Goal: Task Accomplishment & Management: Manage account settings

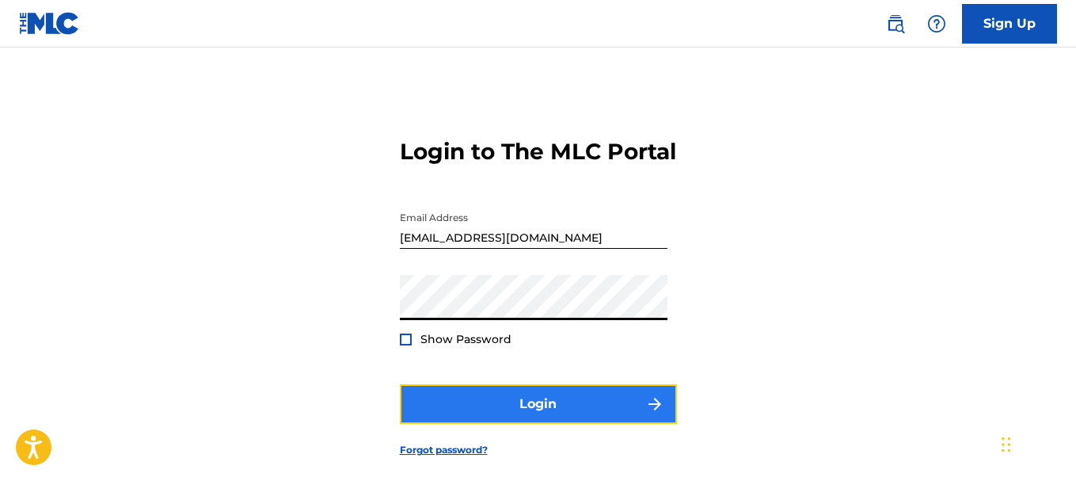
click at [481, 424] on button "Login" at bounding box center [538, 404] width 277 height 40
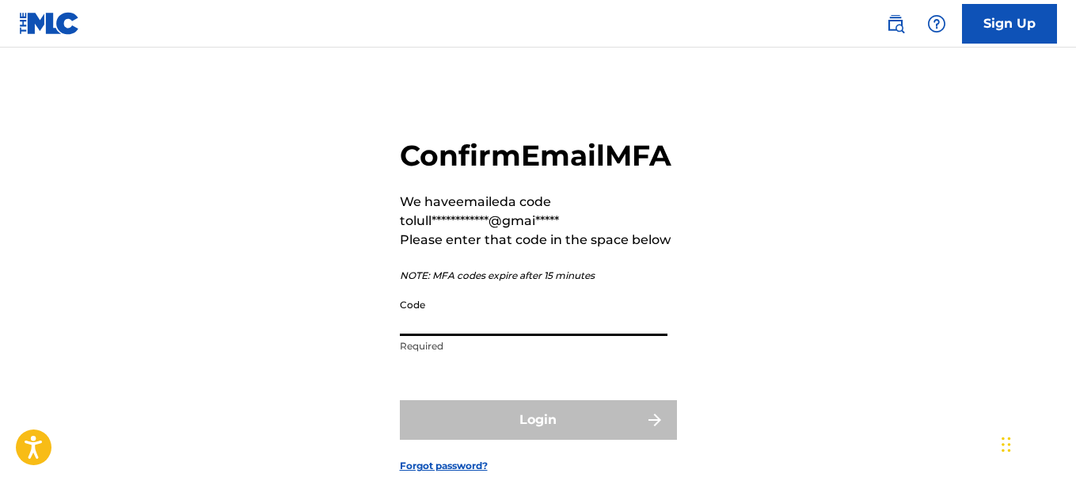
click at [535, 336] on input "Code" at bounding box center [534, 313] width 268 height 45
paste input "803980"
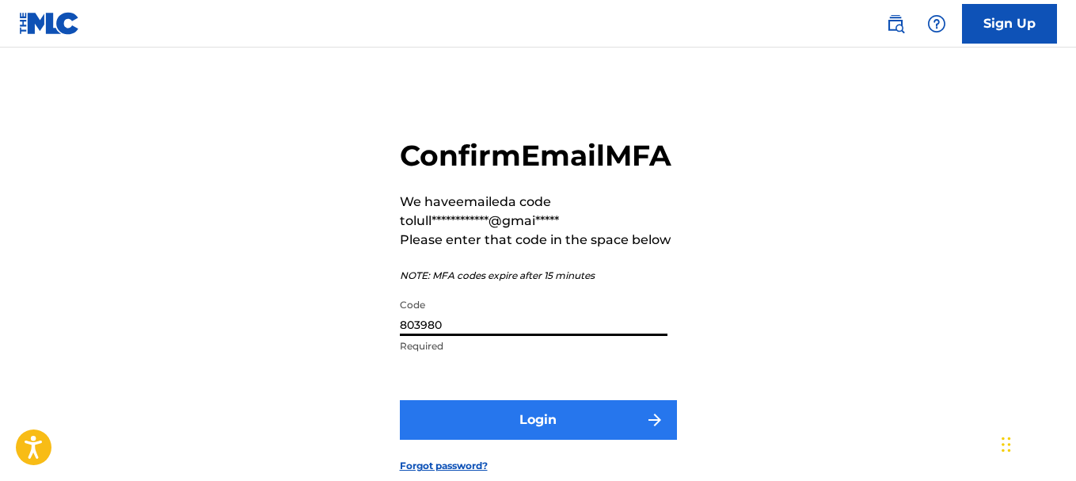
type input "803980"
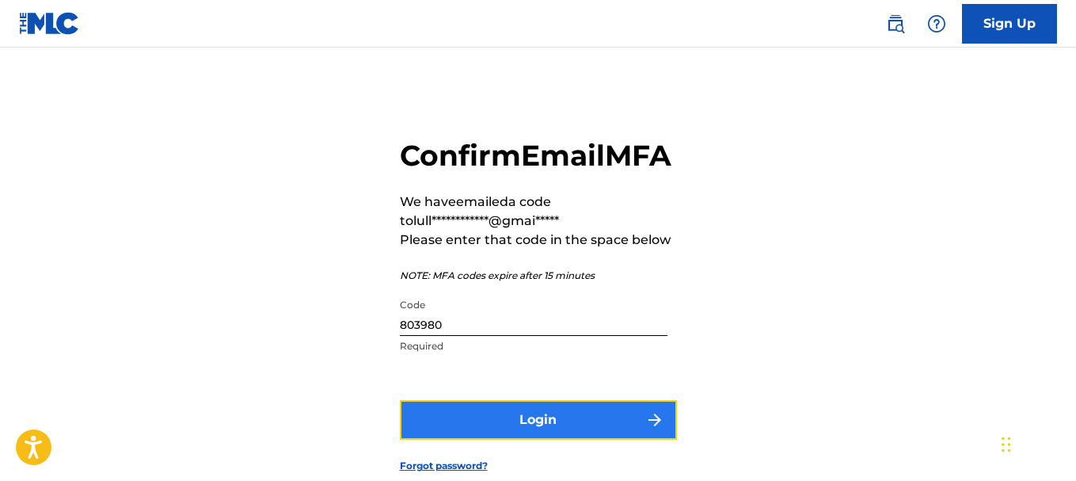
click at [523, 440] on button "Login" at bounding box center [538, 420] width 277 height 40
